Goal: Task Accomplishment & Management: Manage account settings

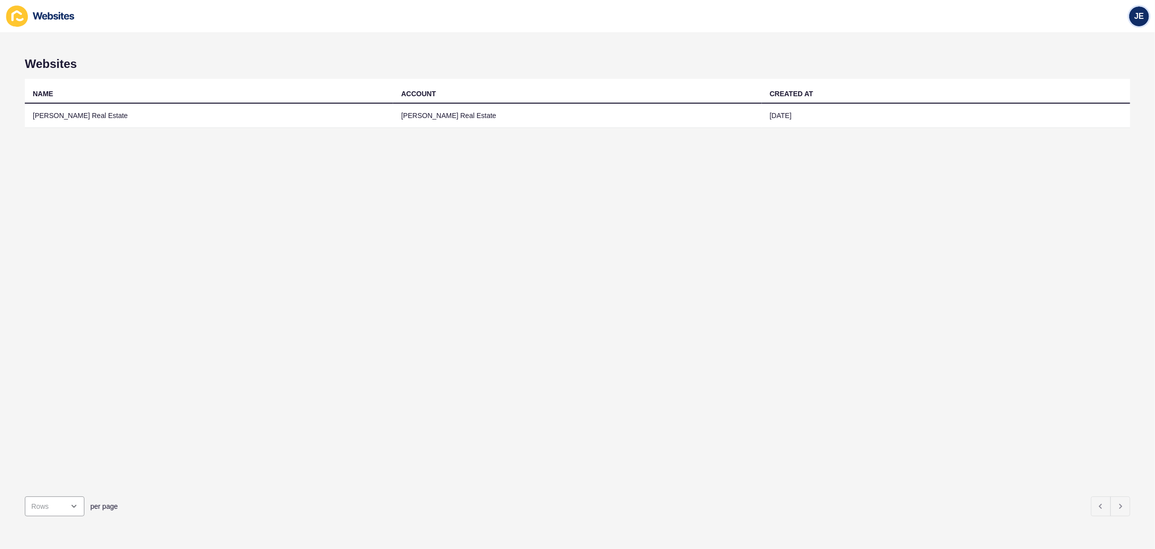
drag, startPoint x: 1138, startPoint y: 19, endPoint x: 1136, endPoint y: 25, distance: 6.8
click at [1138, 19] on span "JE" at bounding box center [1139, 16] width 10 height 10
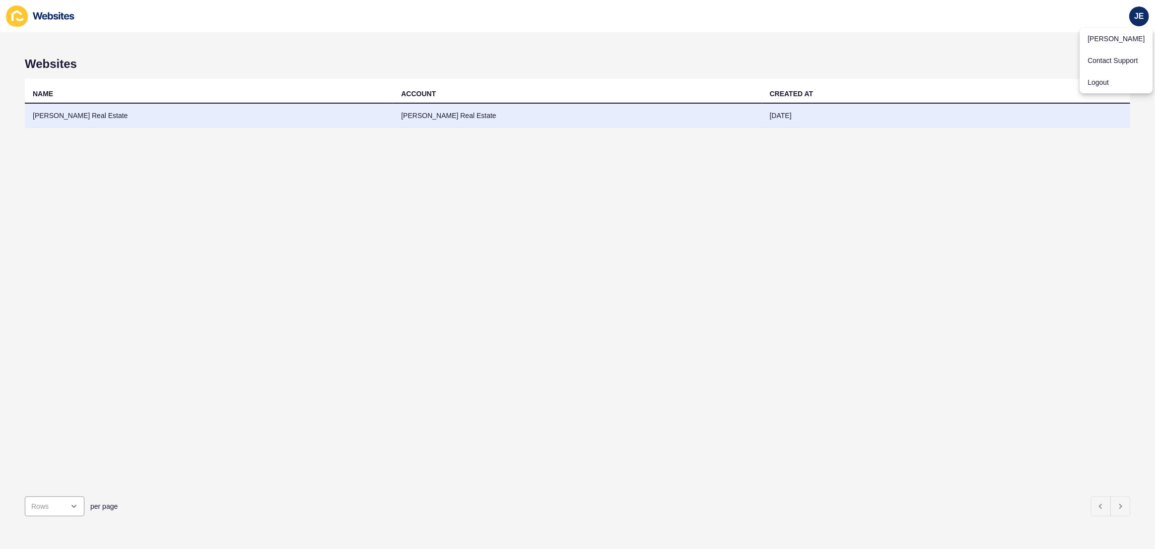
click at [997, 114] on td "[DATE]" at bounding box center [946, 116] width 368 height 24
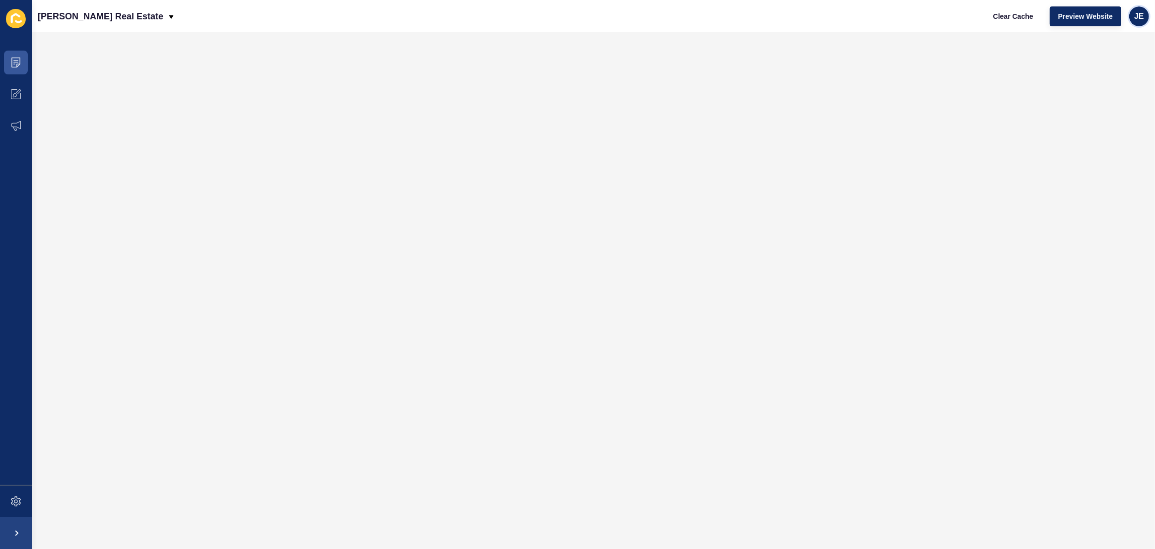
click at [1136, 19] on span "JE" at bounding box center [1139, 16] width 10 height 10
click at [1095, 88] on link "Logout" at bounding box center [1115, 82] width 73 height 22
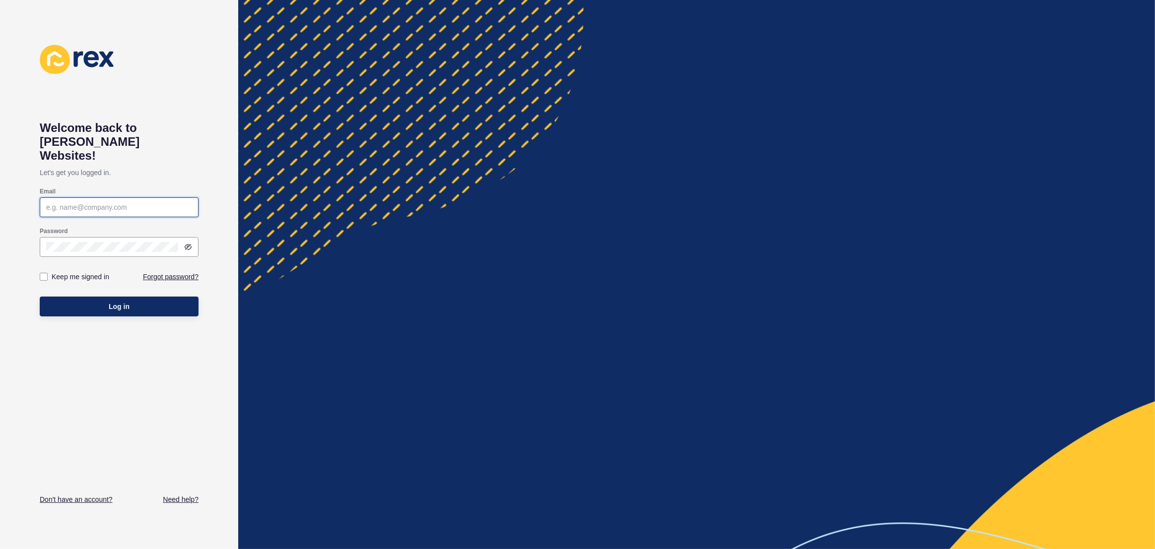
type input "[EMAIL_ADDRESS][PERSON_NAME][DOMAIN_NAME]"
click at [117, 302] on span "Log in" at bounding box center [119, 307] width 21 height 10
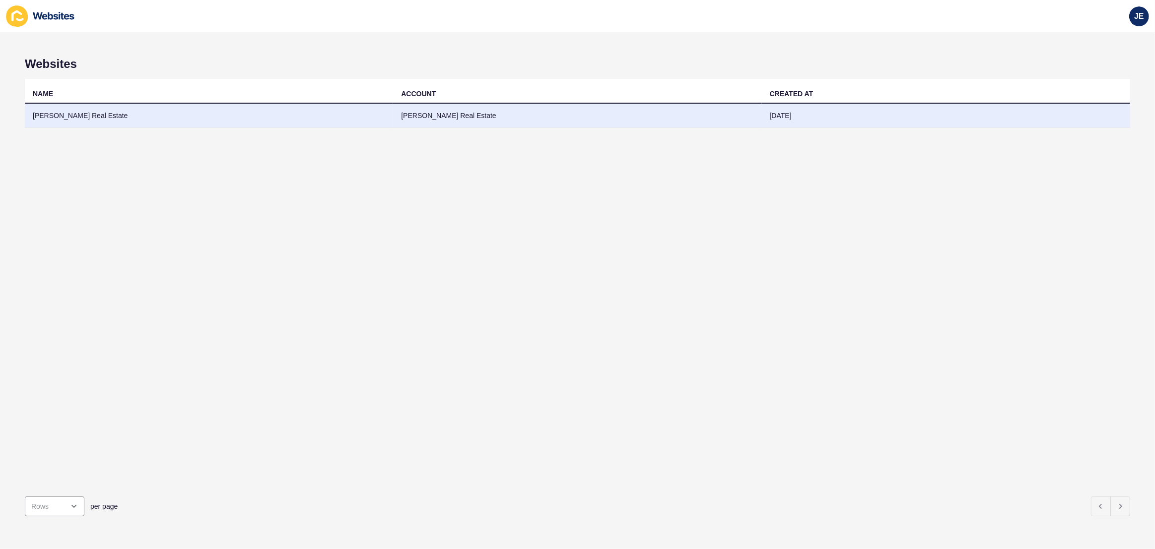
click at [920, 107] on td "[DATE]" at bounding box center [946, 116] width 368 height 24
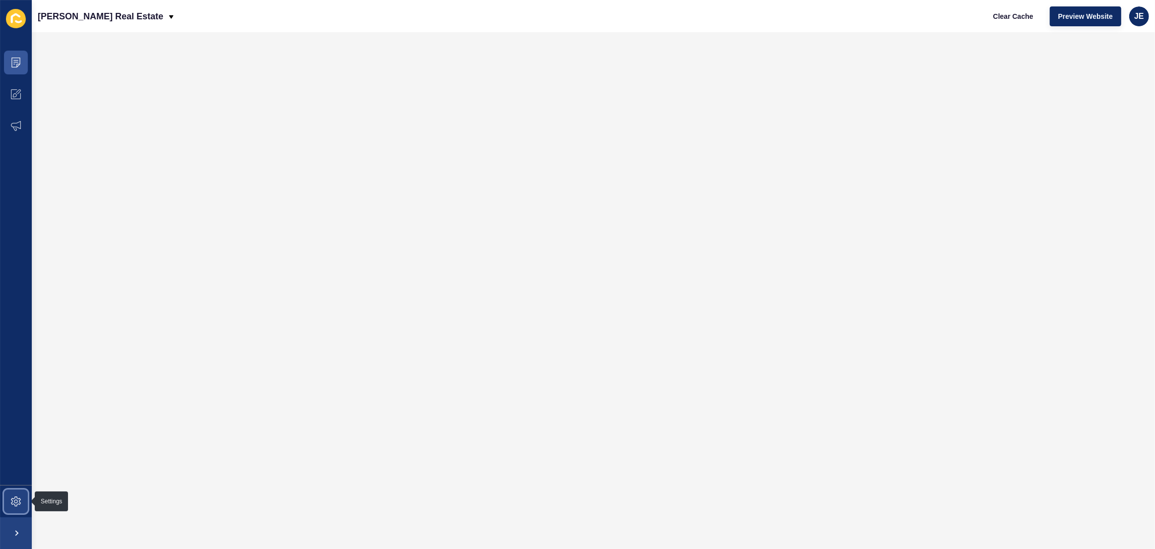
click at [15, 500] on icon at bounding box center [16, 502] width 4 height 4
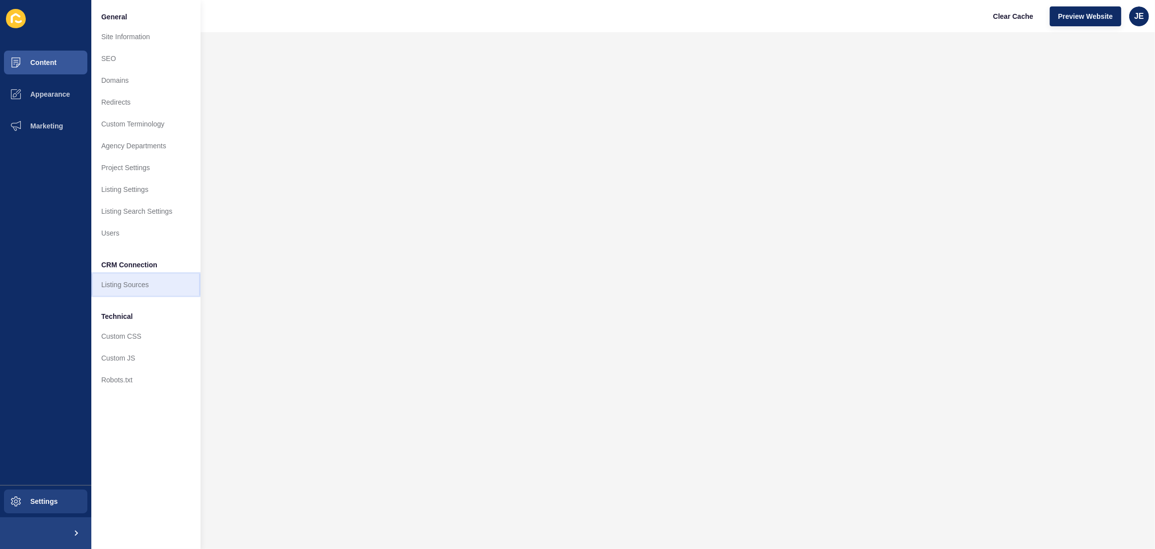
click at [130, 277] on link "Listing Sources" at bounding box center [145, 285] width 109 height 22
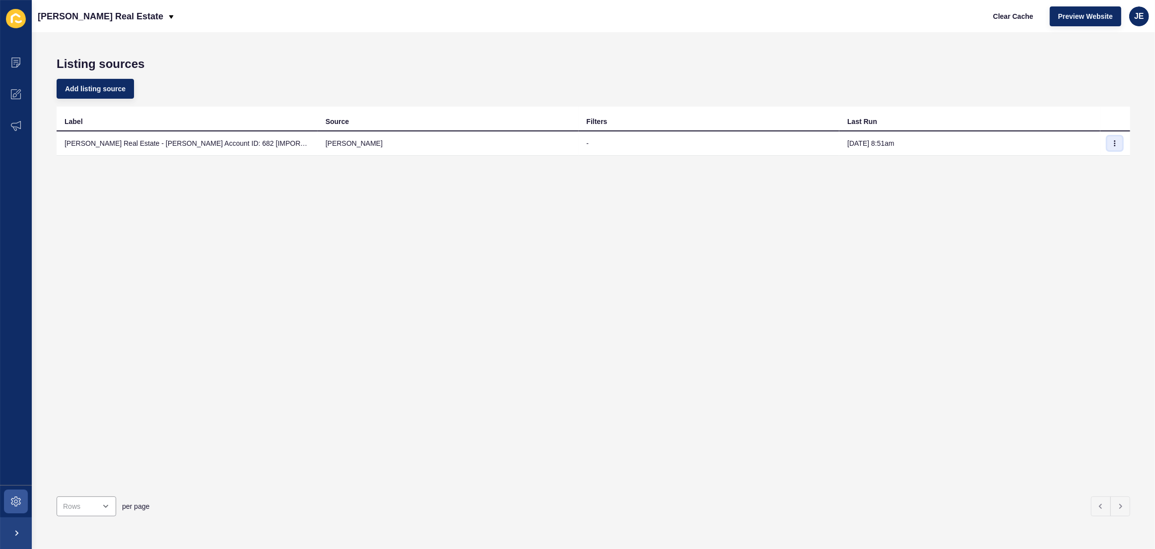
click at [1112, 142] on icon "button" at bounding box center [1115, 143] width 6 height 6
